Goal: Task Accomplishment & Management: Manage account settings

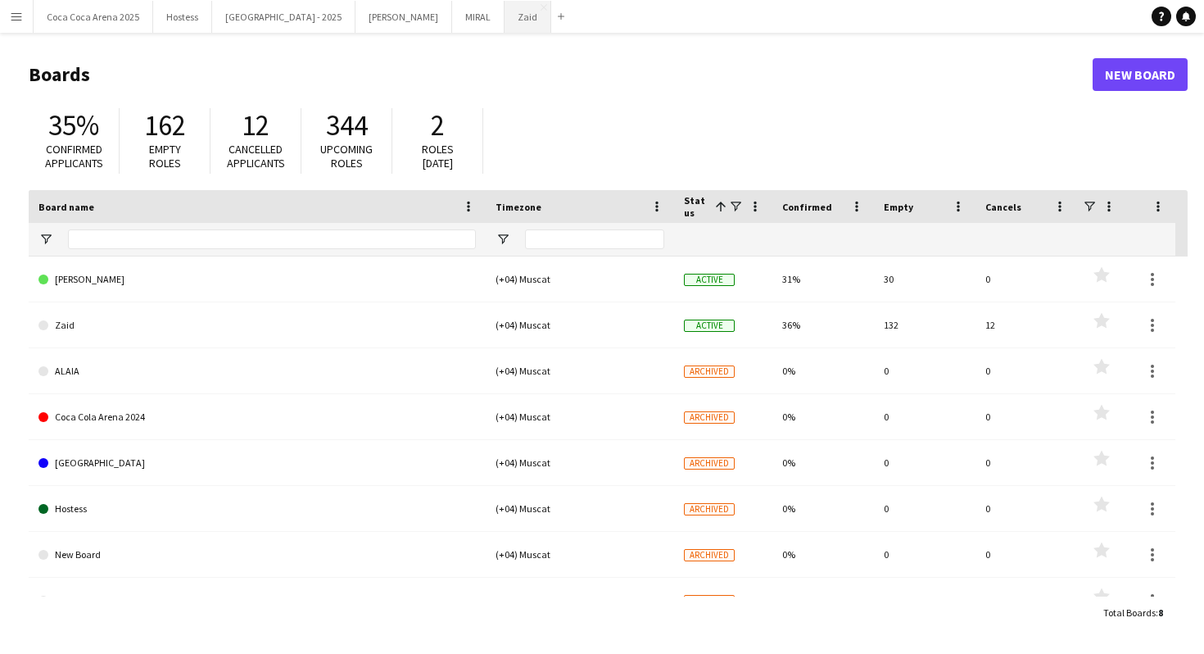
click at [505, 21] on button "Zaid Close" at bounding box center [528, 17] width 47 height 32
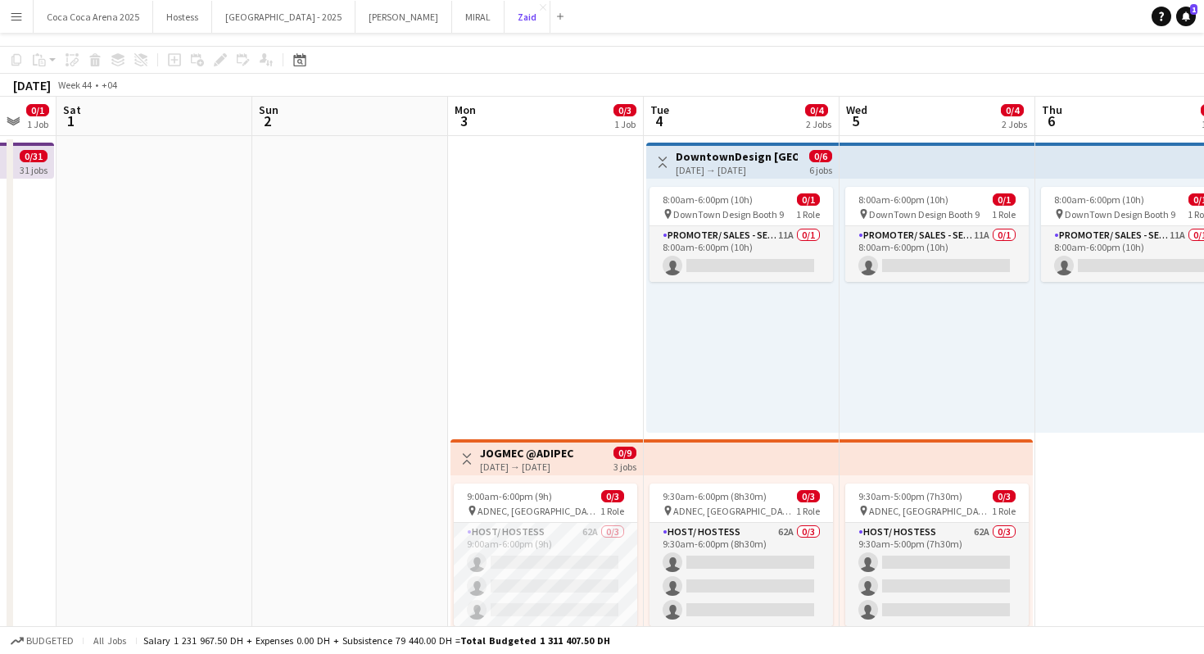
scroll to position [71, 0]
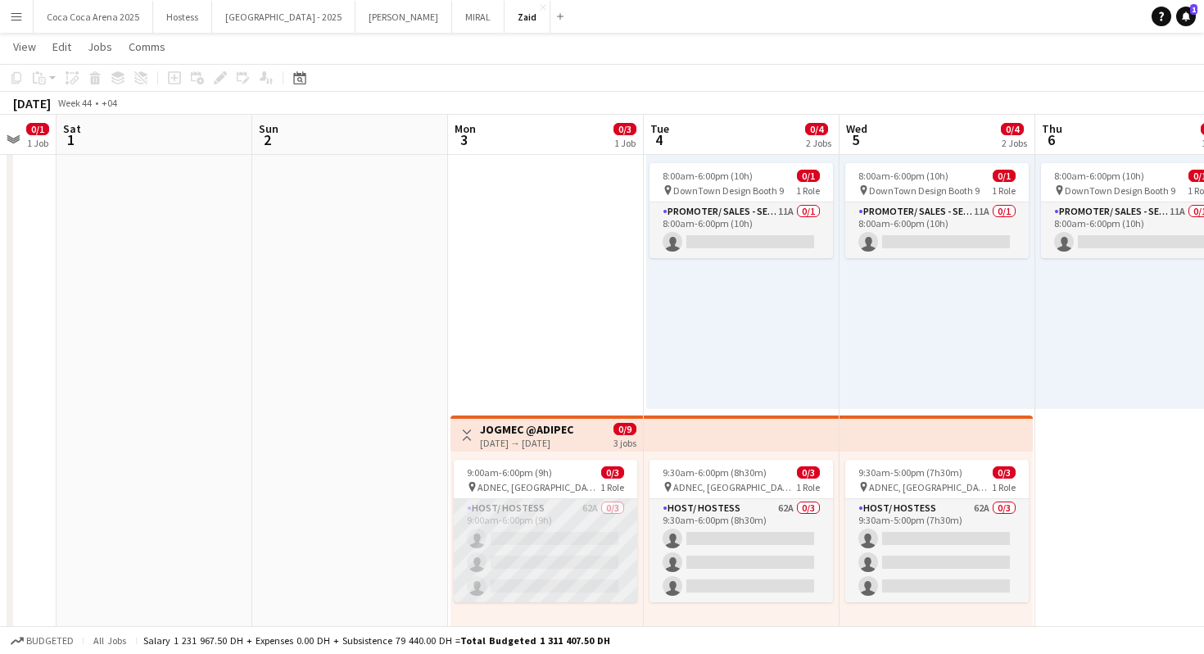
click at [605, 536] on app-card-role "Host/ Hostess 62A 0/3 9:00am-6:00pm (9h) single-neutral-actions single-neutral-…" at bounding box center [546, 550] width 184 height 103
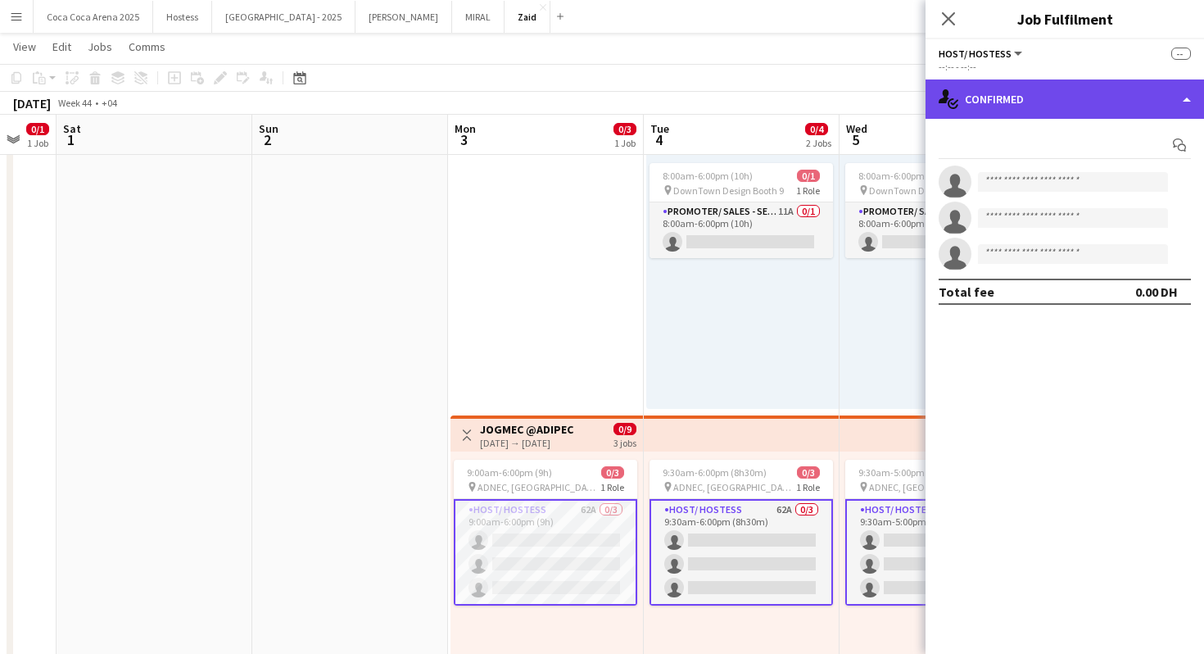
click at [1047, 84] on div "single-neutral-actions-check-2 Confirmed" at bounding box center [1065, 98] width 279 height 39
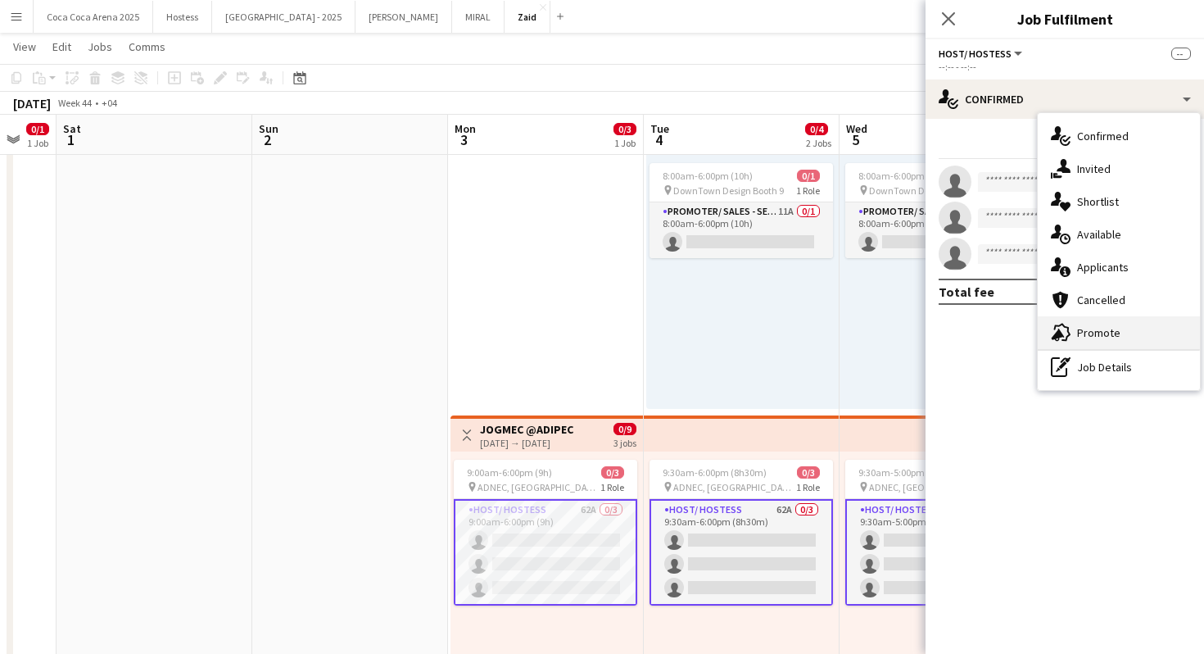
click at [1086, 331] on span "Promote" at bounding box center [1098, 332] width 43 height 15
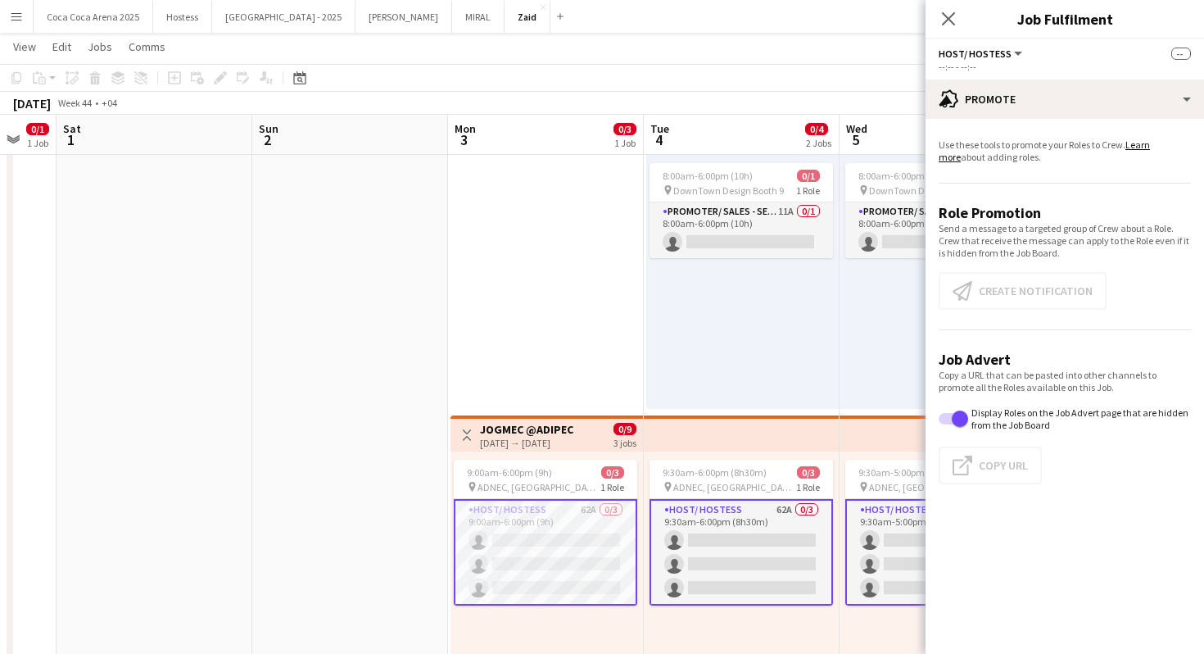
click at [501, 565] on app-card-role "Host/ Hostess 62A 0/3 9:00am-6:00pm (9h) single-neutral-actions single-neutral-…" at bounding box center [546, 552] width 184 height 107
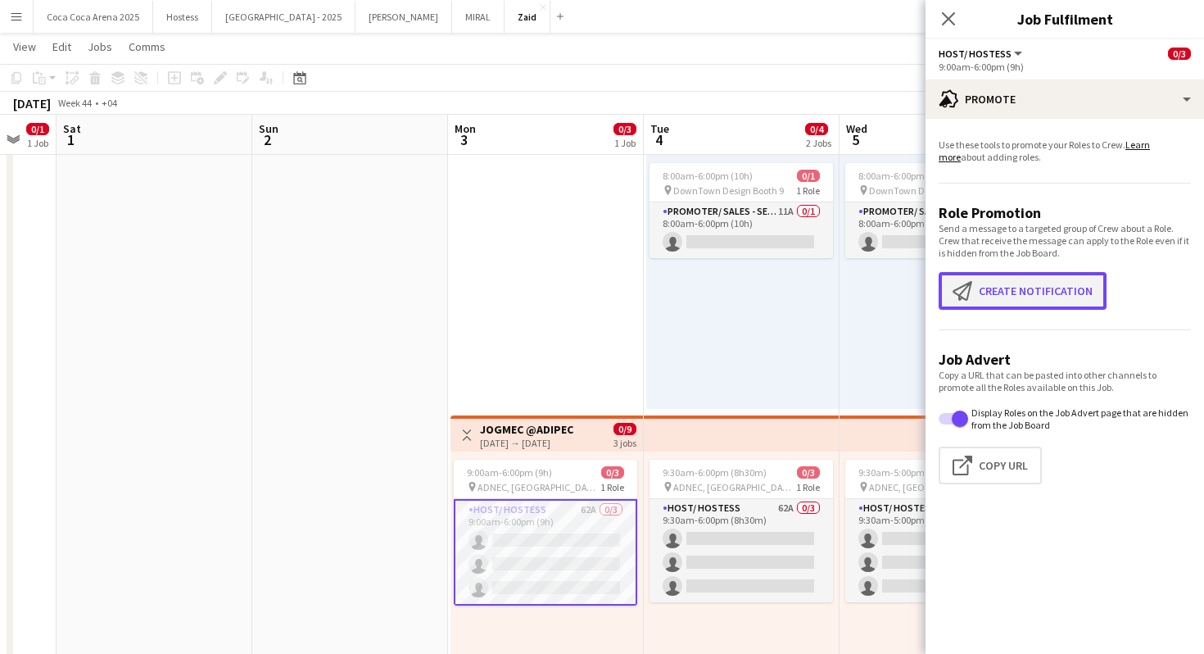
click at [982, 302] on button "Create notification Create notification" at bounding box center [1023, 291] width 168 height 38
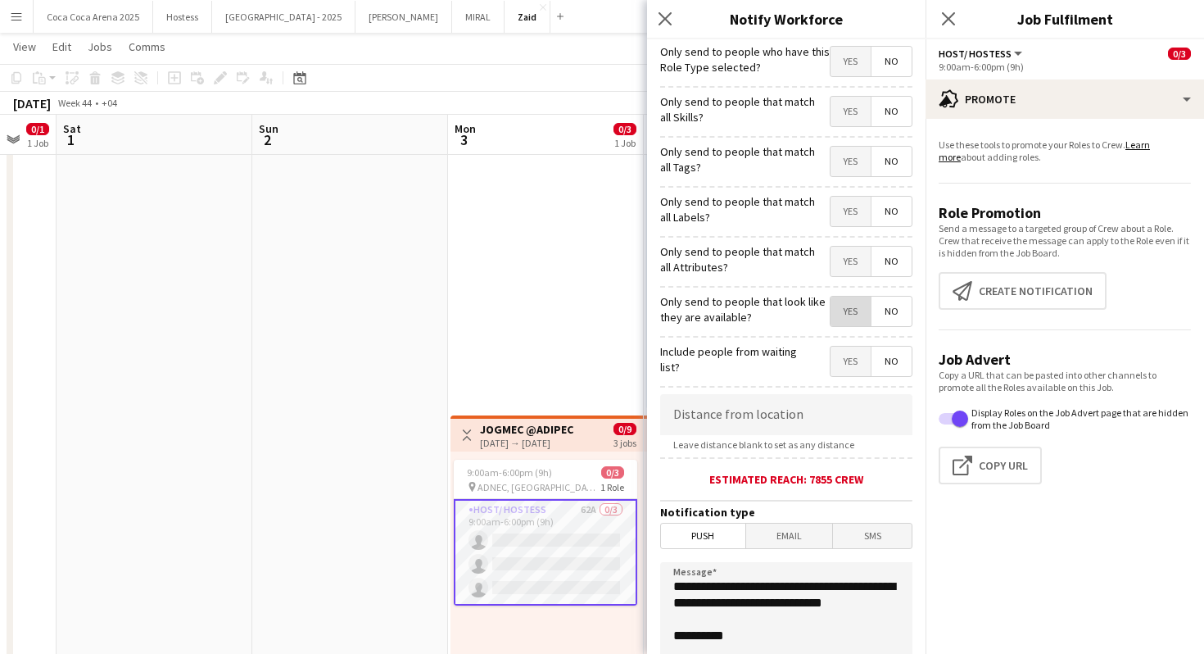
click at [848, 303] on span "Yes" at bounding box center [851, 311] width 40 height 29
click at [848, 275] on span "Yes" at bounding box center [851, 261] width 40 height 29
click at [848, 223] on span "Yes" at bounding box center [851, 211] width 40 height 29
click at [850, 173] on span "Yes" at bounding box center [851, 161] width 40 height 29
click at [854, 118] on span "Yes" at bounding box center [851, 111] width 40 height 29
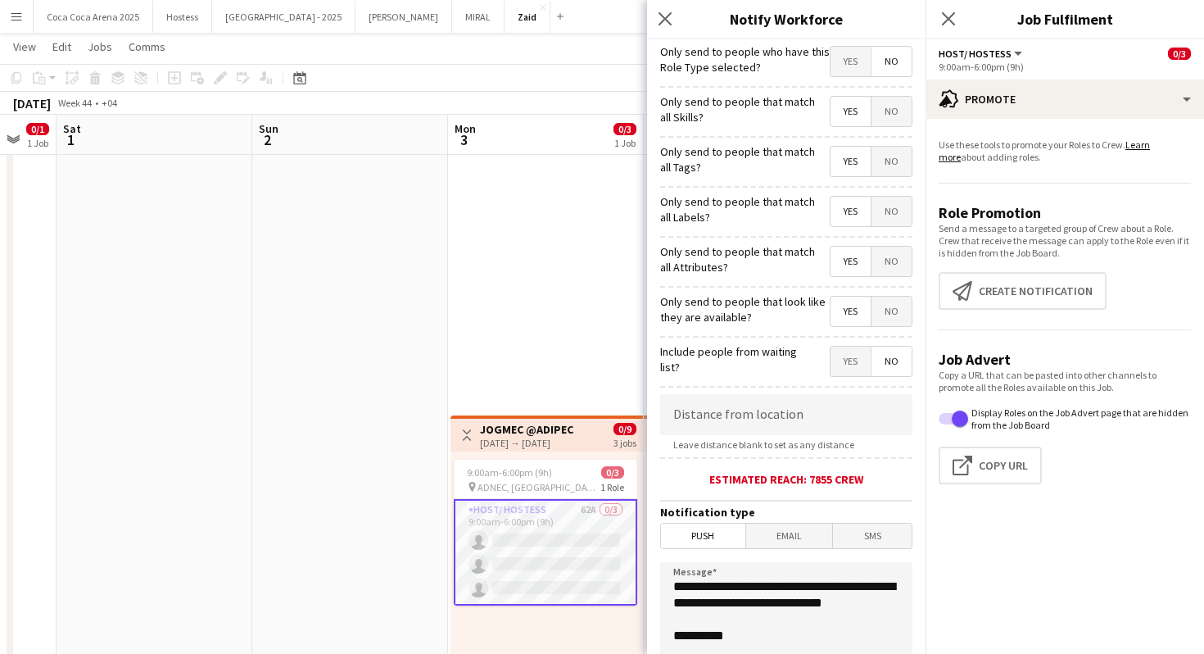
click at [850, 66] on span "Yes" at bounding box center [851, 61] width 40 height 29
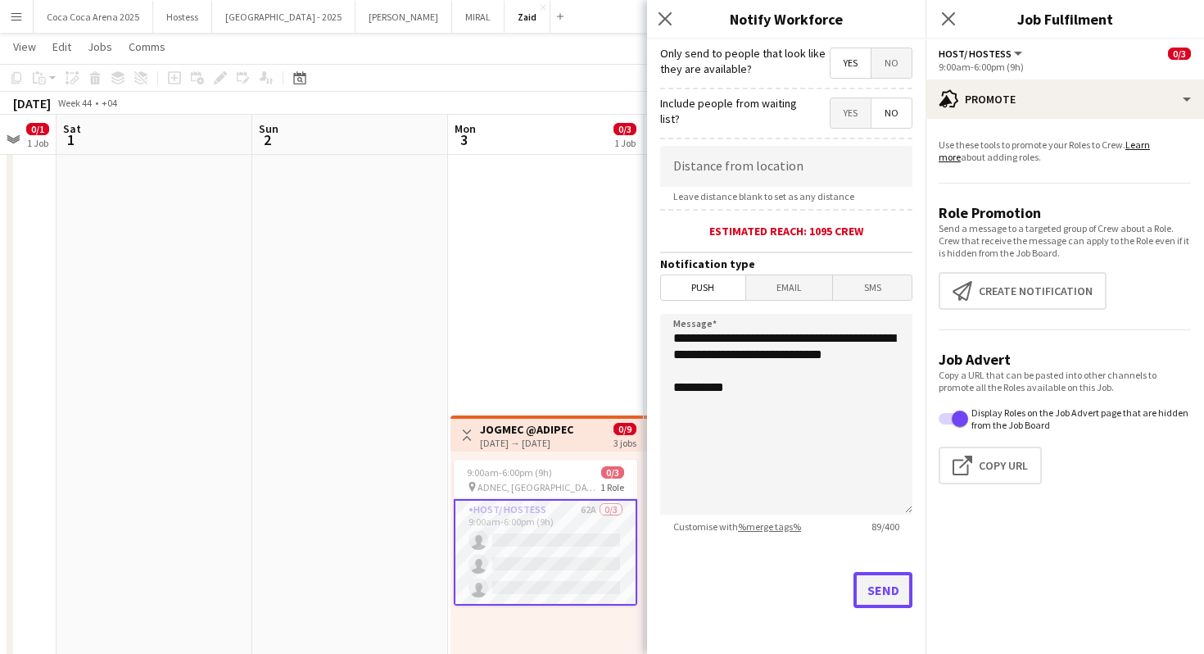
click at [887, 592] on button "Send" at bounding box center [883, 590] width 59 height 36
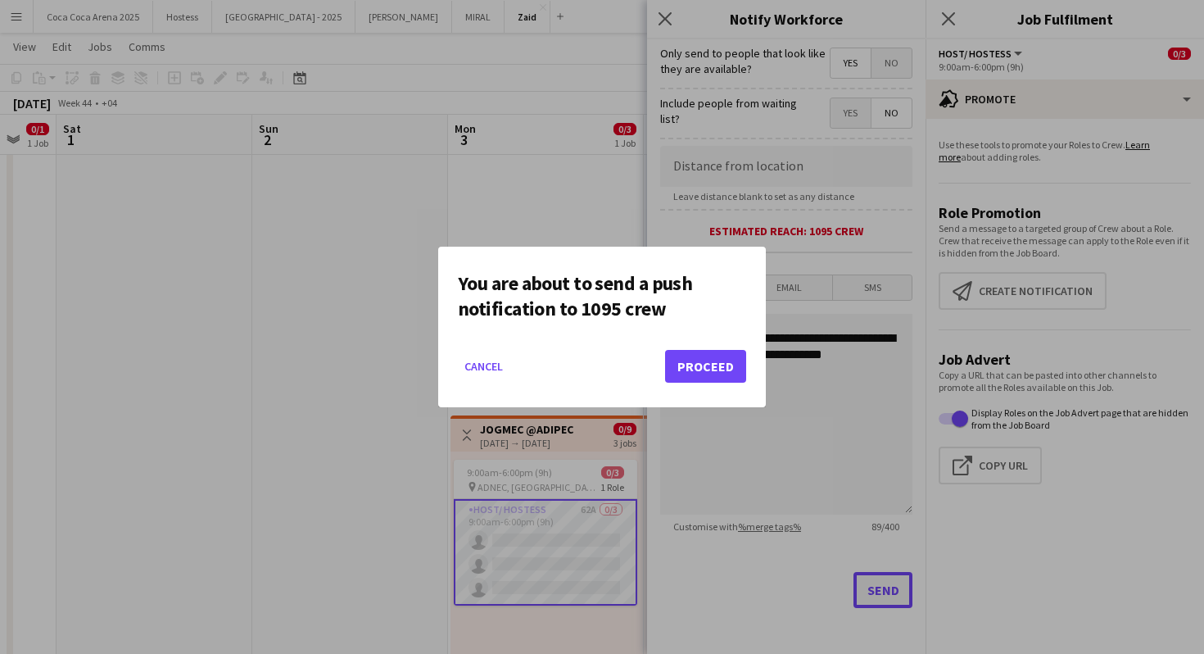
scroll to position [0, 0]
click at [707, 366] on button "Proceed" at bounding box center [705, 366] width 81 height 33
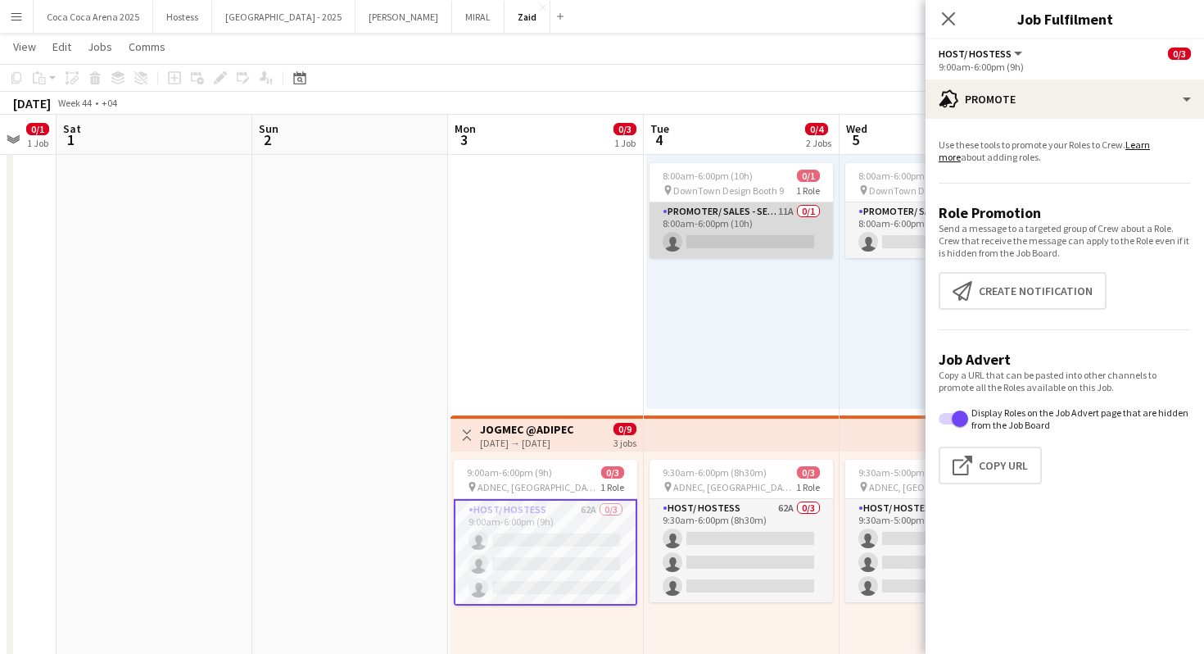
click at [737, 227] on app-card-role "Promoter/ Sales - Senior 11A 0/1 8:00am-6:00pm (10h) single-neutral-actions" at bounding box center [742, 230] width 184 height 56
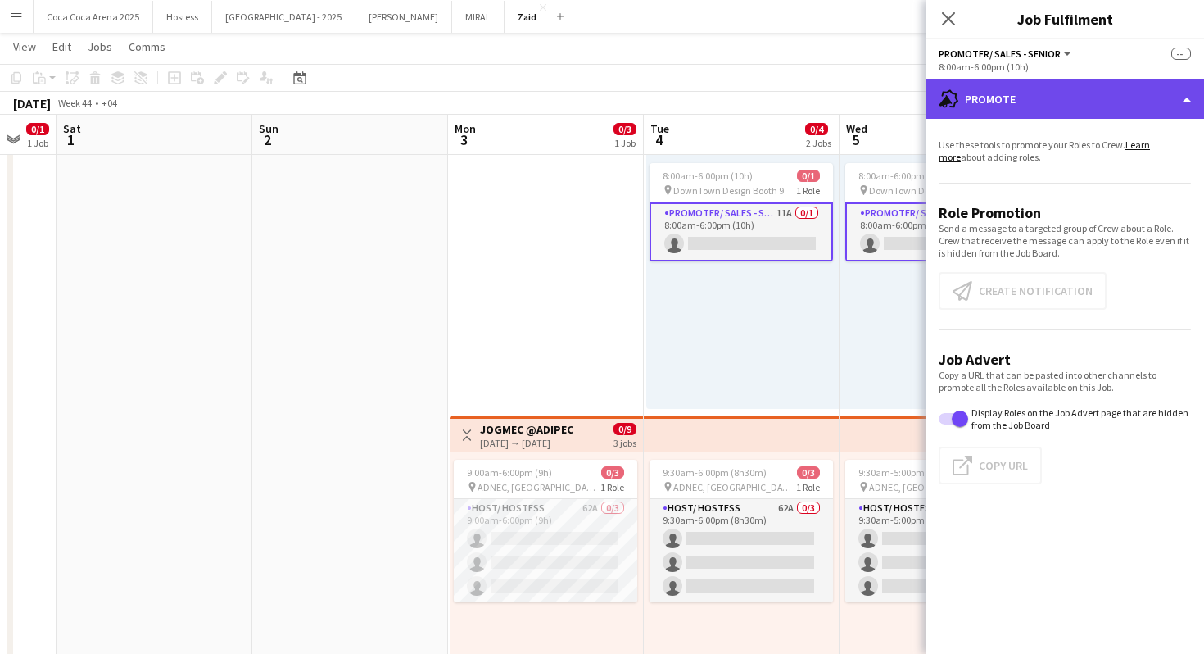
click at [1132, 80] on div "advertising-megaphone Promote" at bounding box center [1065, 98] width 279 height 39
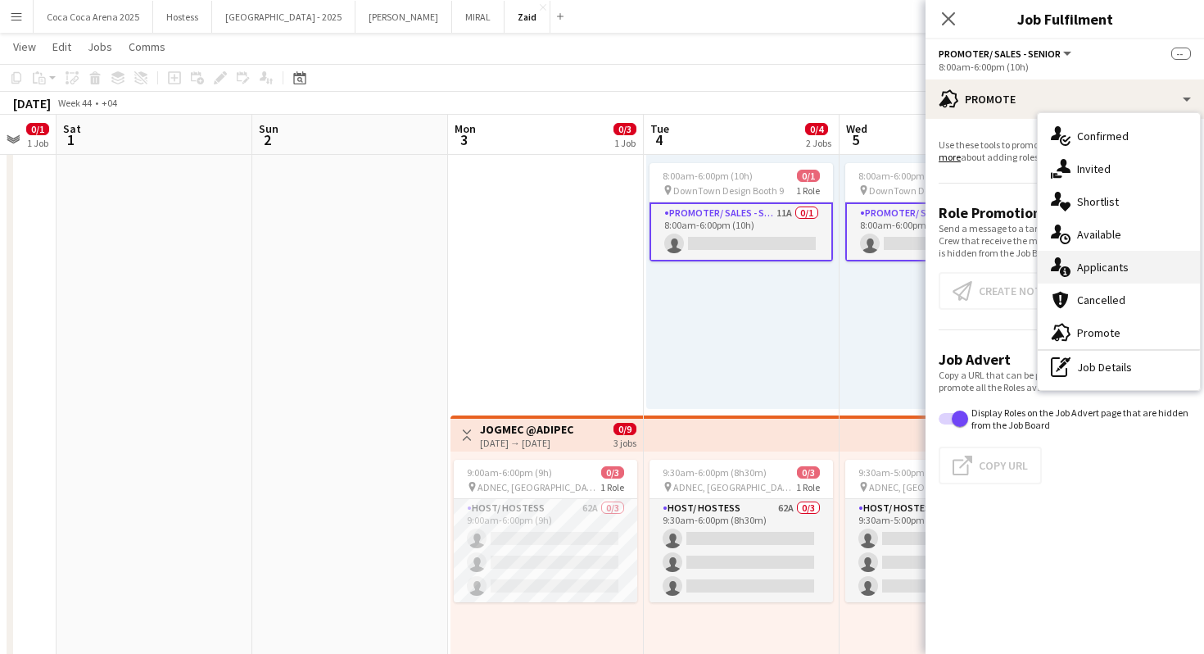
click at [1128, 264] on div "single-neutral-actions-information Applicants" at bounding box center [1119, 267] width 162 height 33
